Goal: Find contact information: Find contact information

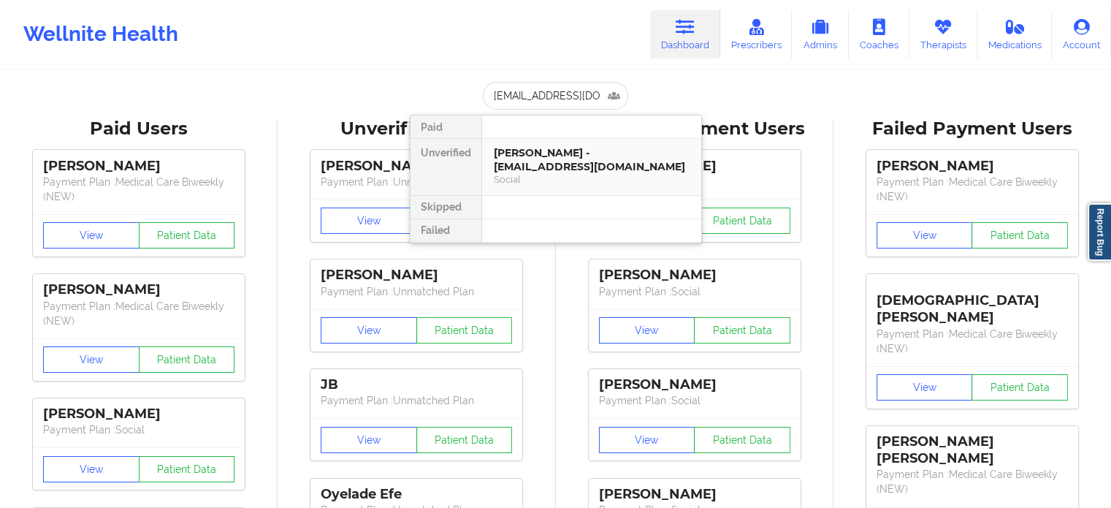
click at [541, 173] on div "Social" at bounding box center [592, 179] width 196 height 12
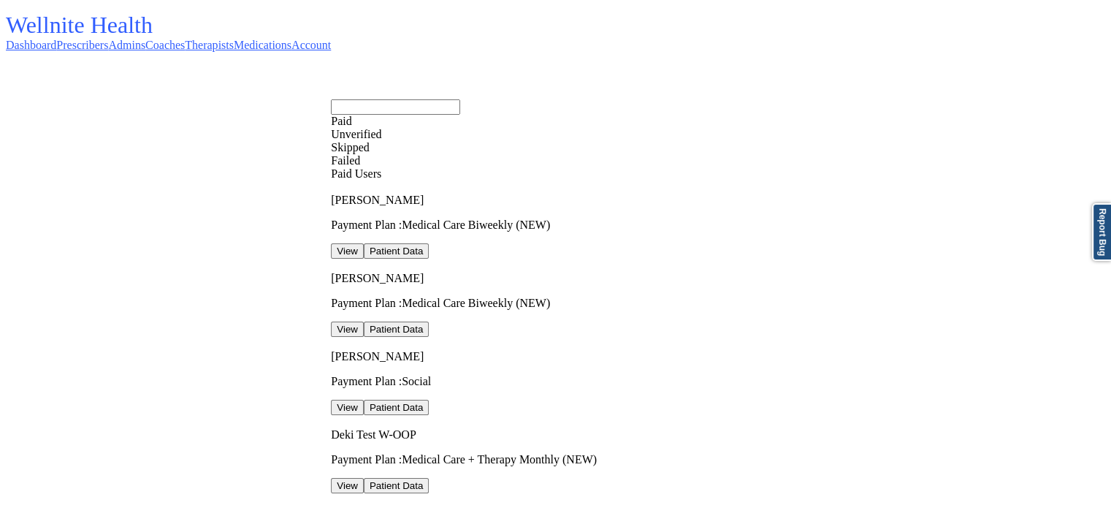
click at [460, 101] on input "text" at bounding box center [395, 106] width 129 height 15
paste input "[EMAIL_ADDRESS][DOMAIN_NAME]"
type input "[EMAIL_ADDRESS][DOMAIN_NAME]"
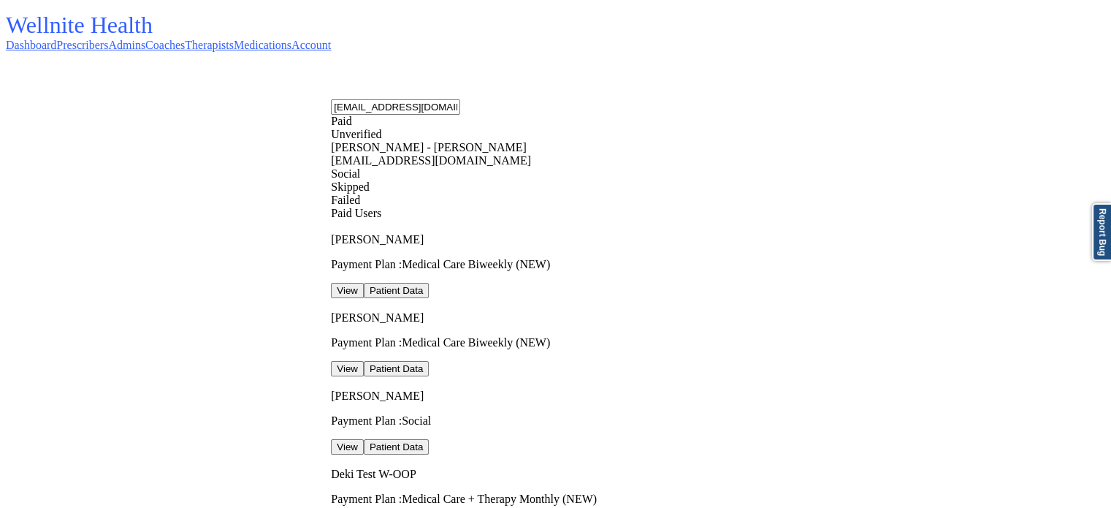
click at [544, 159] on div "[PERSON_NAME] - [PERSON_NAME][EMAIL_ADDRESS][DOMAIN_NAME]" at bounding box center [477, 154] width 292 height 26
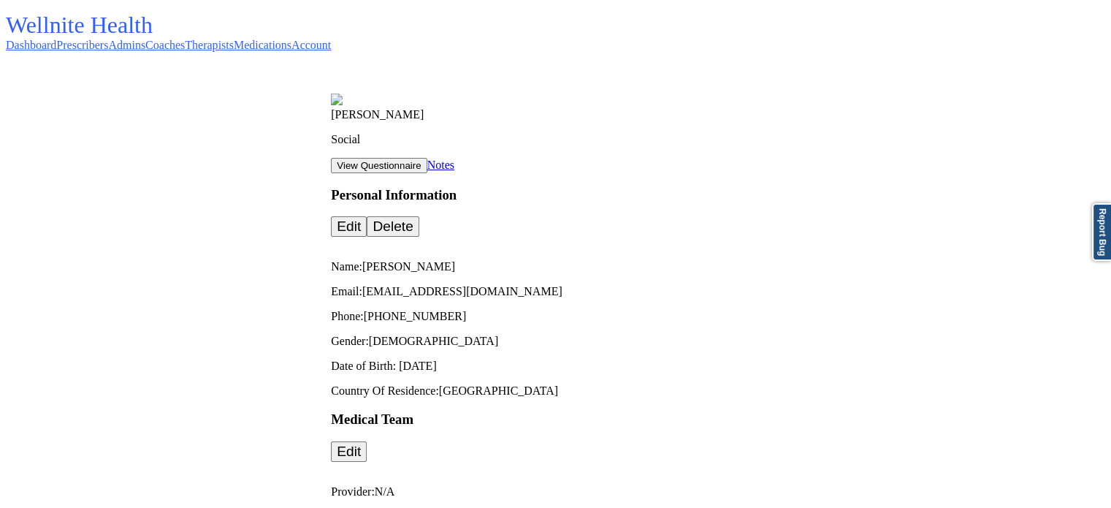
click at [234, 40] on link "Therapists" at bounding box center [209, 45] width 49 height 12
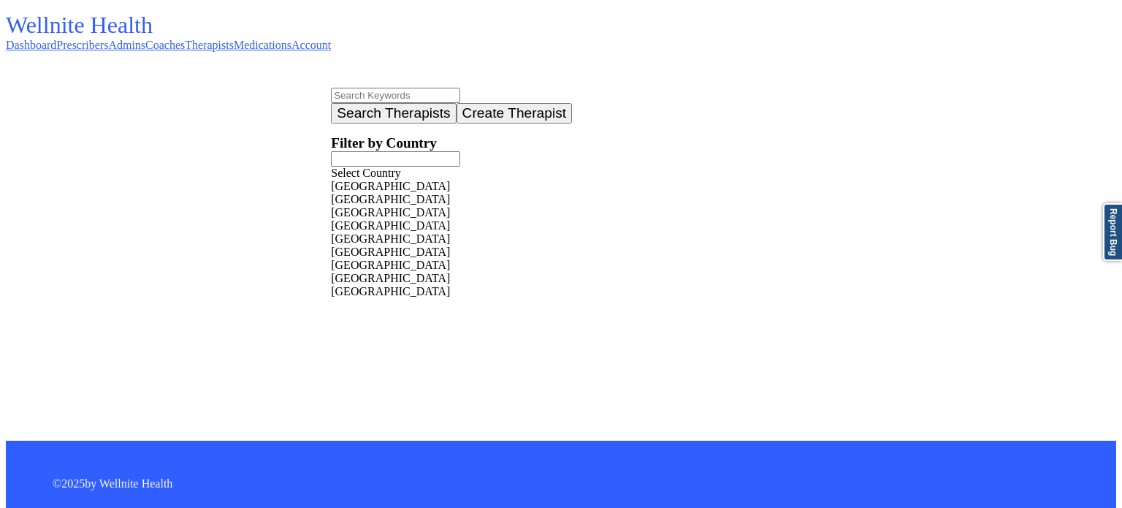
click at [331, 103] on input "text" at bounding box center [395, 95] width 129 height 15
type input "kendra s"
click at [331, 103] on button "Search Therapists" at bounding box center [393, 113] width 125 height 20
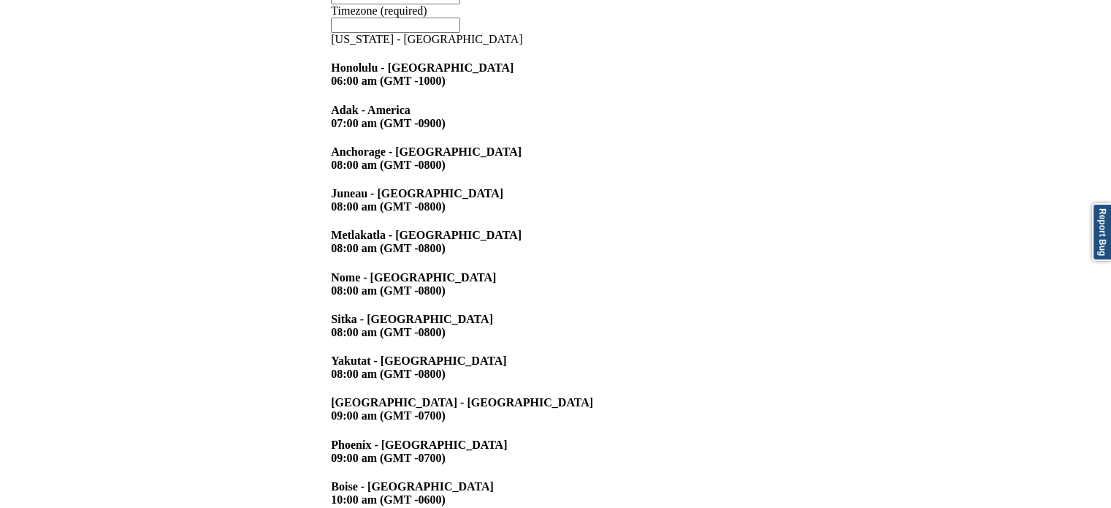
scroll to position [219, 0]
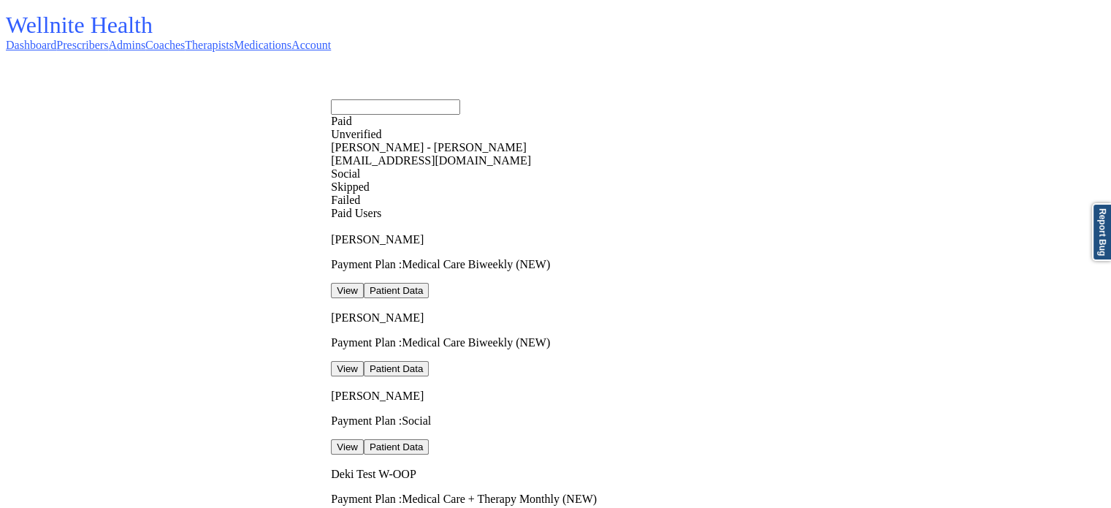
click at [460, 99] on input "text" at bounding box center [395, 106] width 129 height 15
paste input "Azare Bryant Mercer"
type input "Azare Bryant Mercer"
click at [577, 157] on div "Azare Bryant Mercer - mercerazare4311@gmail.com" at bounding box center [477, 154] width 292 height 26
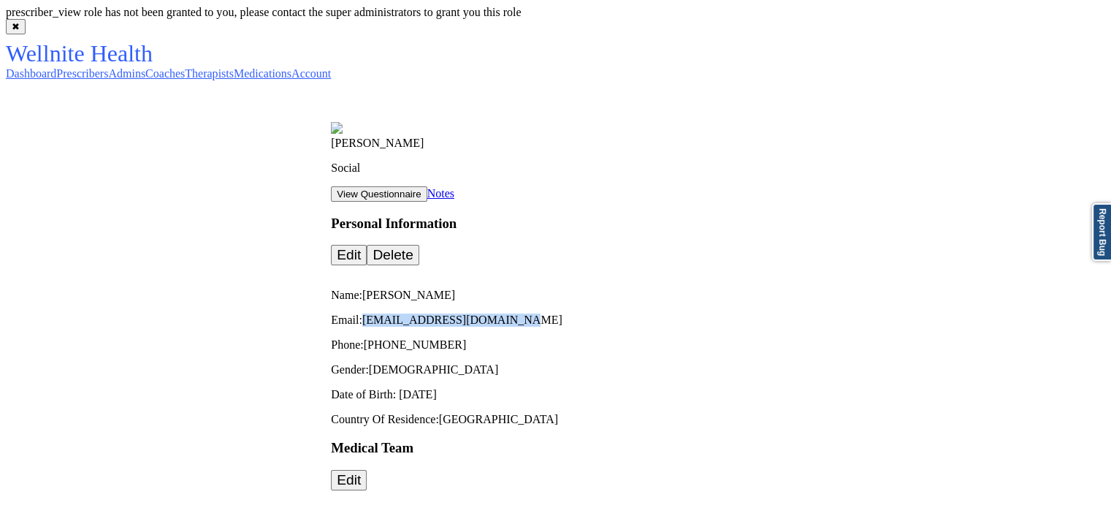
drag, startPoint x: 183, startPoint y: 273, endPoint x: 50, endPoint y: 270, distance: 133.7
click at [331, 313] on p "Email: mercerazare4311@gmail.com" at bounding box center [718, 319] width 774 height 13
drag, startPoint x: 56, startPoint y: 267, endPoint x: 197, endPoint y: 271, distance: 141.8
click at [331, 313] on p "Email: mercerazare4311@gmail.com" at bounding box center [718, 319] width 774 height 13
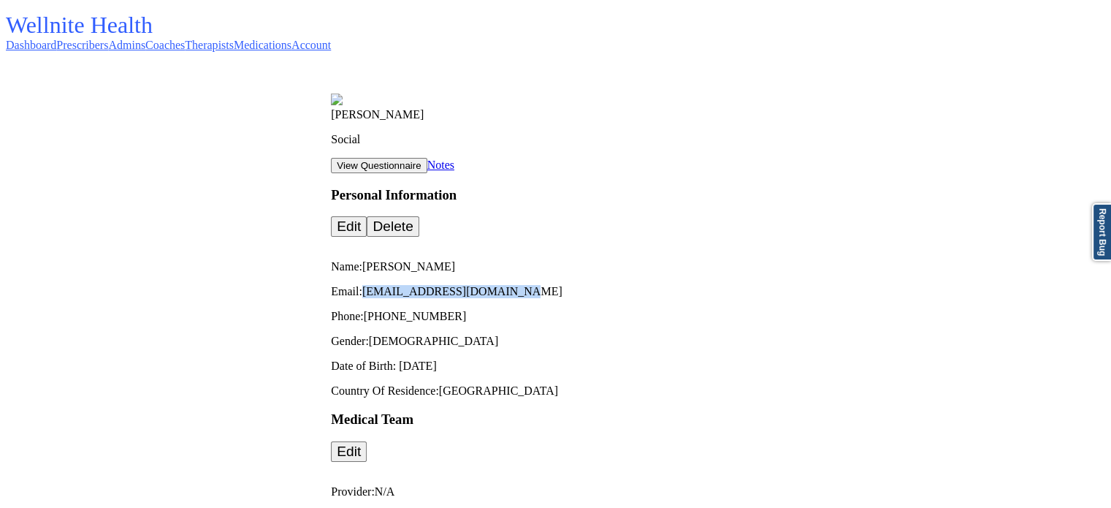
copy p "mercerazare4311@gmail.com"
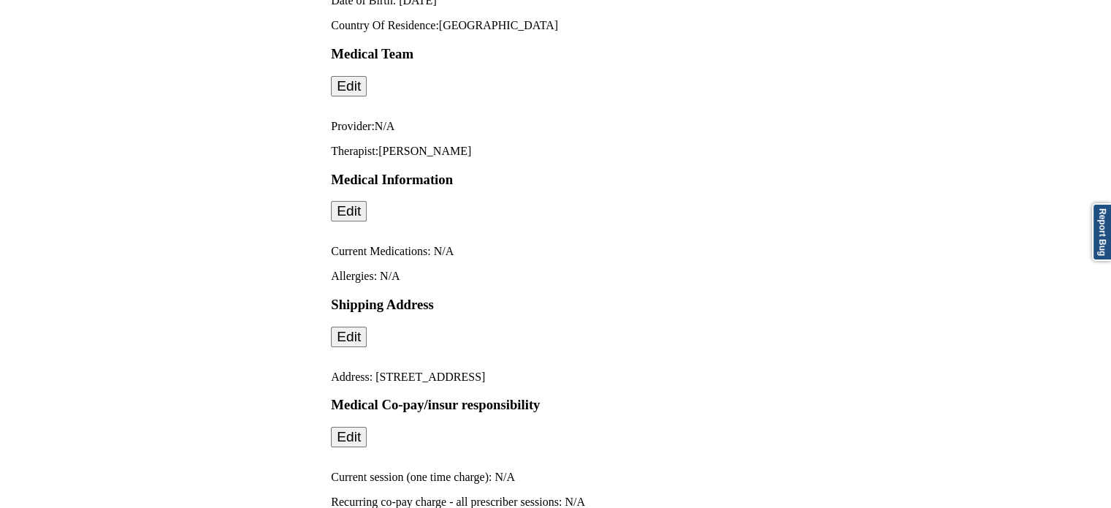
scroll to position [584, 0]
